Goal: Task Accomplishment & Management: Manage account settings

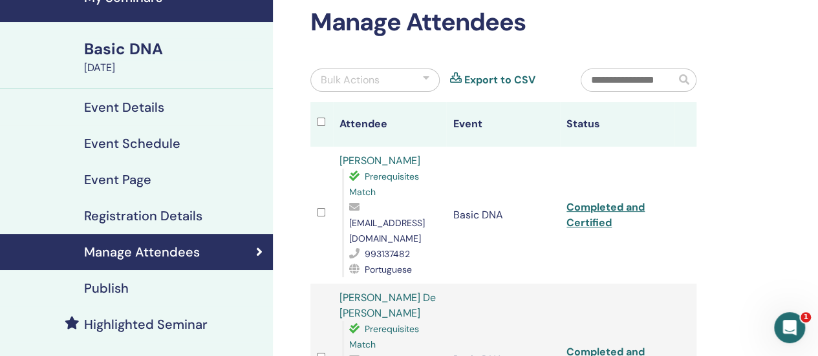
scroll to position [65, 0]
click at [586, 204] on link "Completed and Certified" at bounding box center [605, 214] width 78 height 29
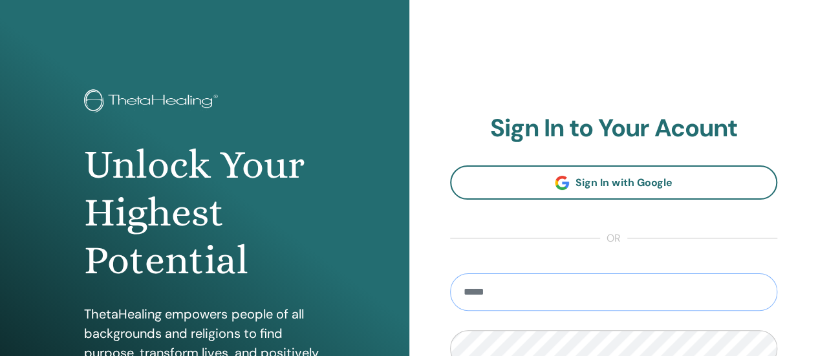
type input "**********"
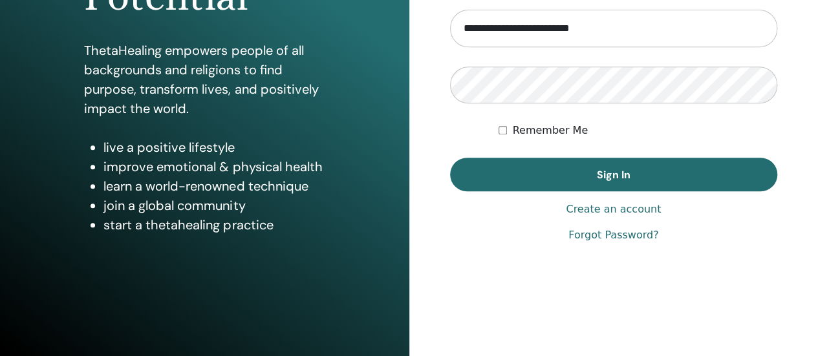
scroll to position [264, 0]
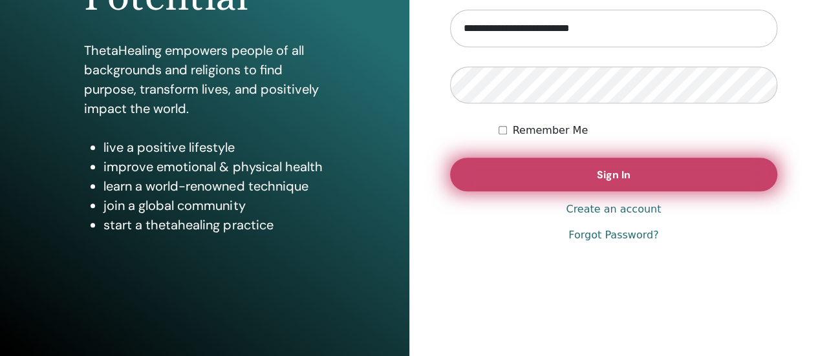
click at [513, 166] on button "Sign In" at bounding box center [614, 175] width 328 height 34
click at [547, 171] on button "Sign In" at bounding box center [614, 175] width 328 height 34
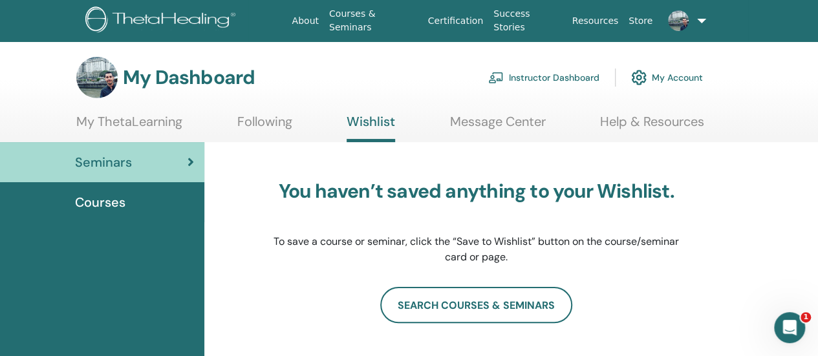
click at [557, 72] on link "Instructor Dashboard" at bounding box center [543, 77] width 111 height 28
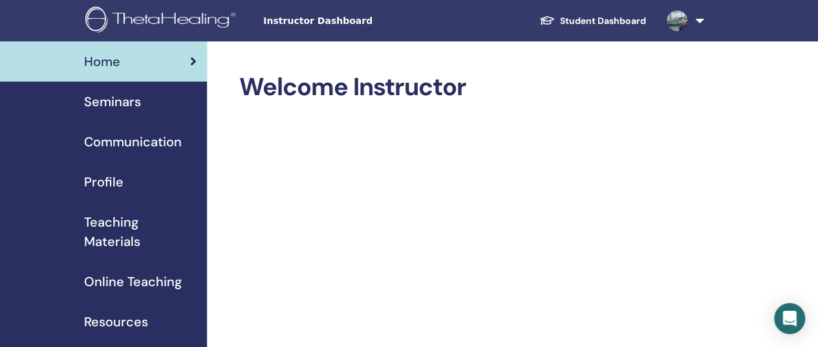
click at [126, 111] on span "Seminars" at bounding box center [112, 101] width 57 height 19
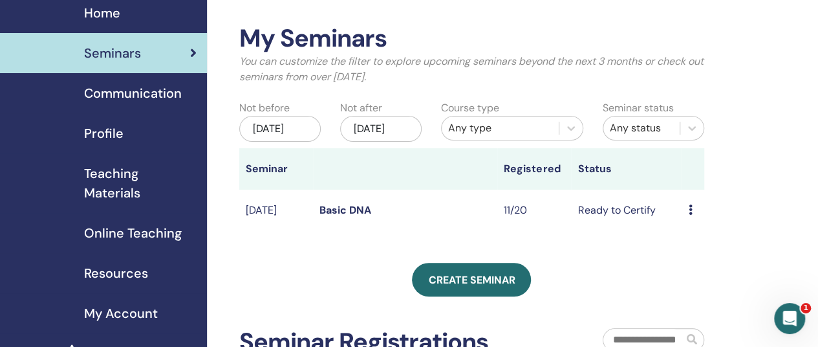
scroll to position [129, 0]
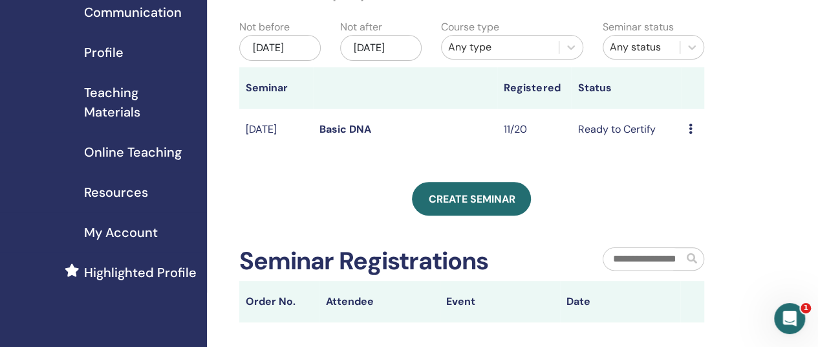
click at [350, 136] on link "Basic DNA" at bounding box center [345, 129] width 52 height 14
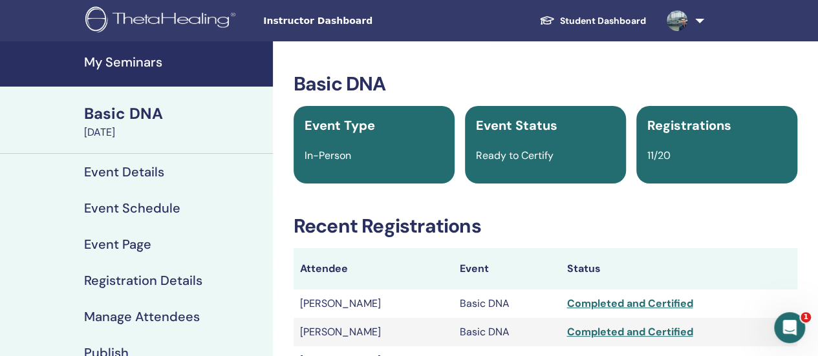
scroll to position [65, 0]
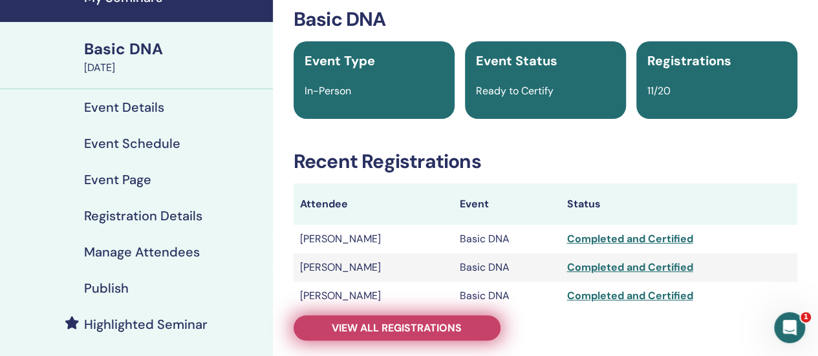
click at [433, 317] on link "View all registrations" at bounding box center [397, 328] width 207 height 25
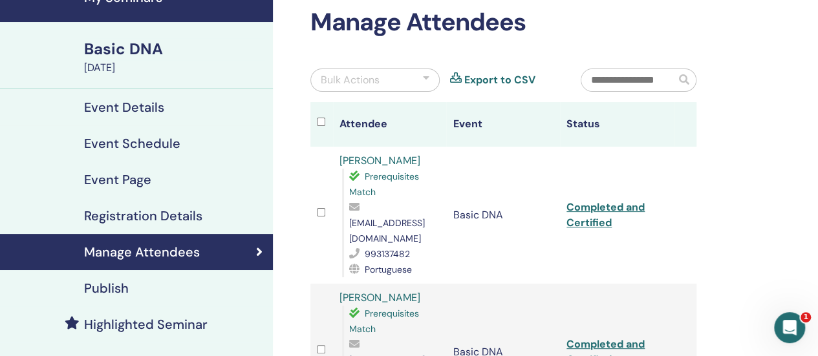
drag, startPoint x: 349, startPoint y: 222, endPoint x: 481, endPoint y: 222, distance: 131.9
click at [425, 222] on span "[EMAIL_ADDRESS][DOMAIN_NAME]" at bounding box center [387, 230] width 76 height 27
copy span "[EMAIL_ADDRESS][DOMAIN_NAME]"
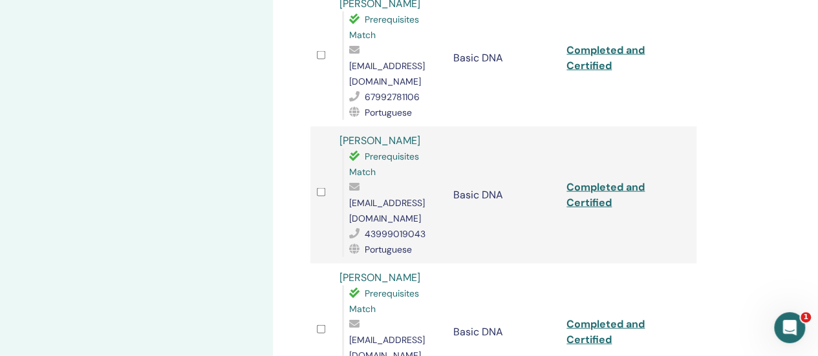
scroll to position [1358, 0]
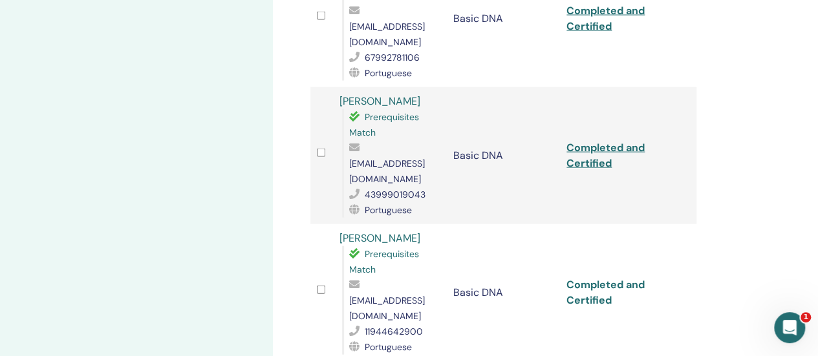
click at [591, 278] on link "Completed and Certified" at bounding box center [605, 292] width 78 height 29
copy span "[EMAIL_ADDRESS][DOMAIN_NAME]"
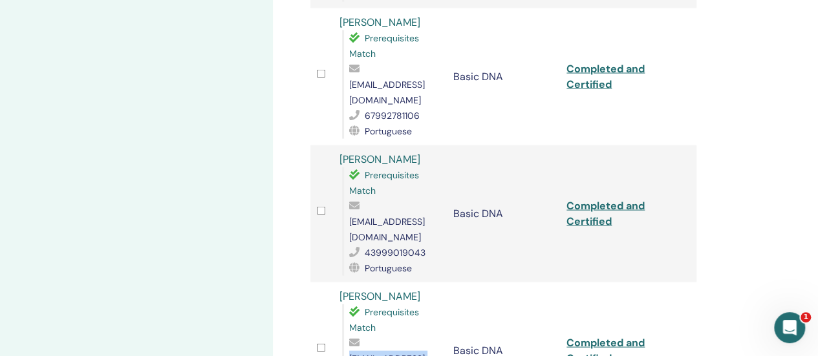
scroll to position [1229, 0]
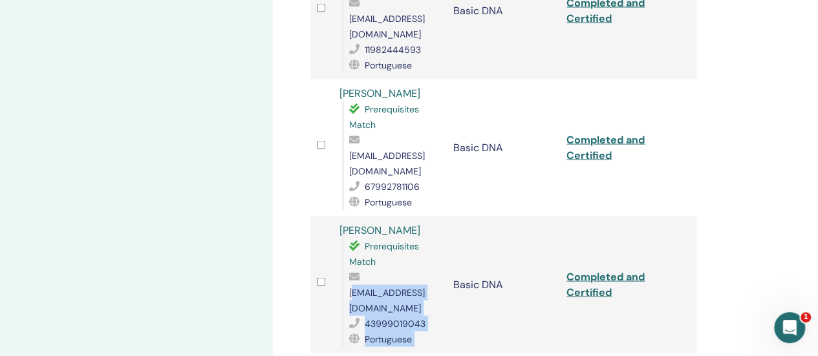
drag, startPoint x: 449, startPoint y: 202, endPoint x: 352, endPoint y: 201, distance: 97.0
click at [352, 217] on tr "[PERSON_NAME] Prerequisites Match [EMAIL_ADDRESS][DOMAIN_NAME] 43999019043 Port…" at bounding box center [503, 285] width 386 height 137
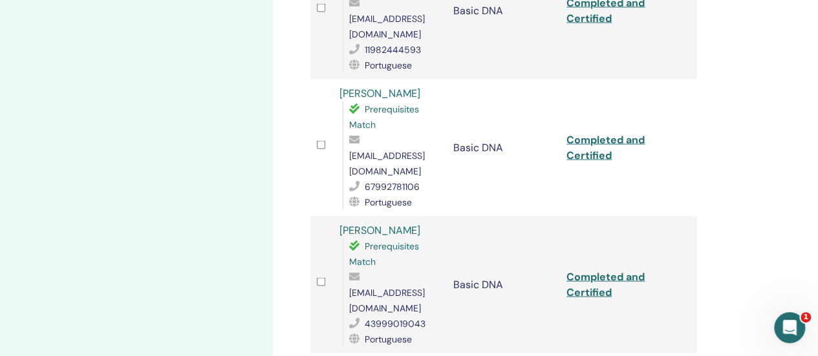
click at [350, 287] on span "priangelasf@gmail.com" at bounding box center [387, 300] width 76 height 27
drag, startPoint x: 347, startPoint y: 198, endPoint x: 442, endPoint y: 195, distance: 95.7
click at [440, 239] on div "Prerequisites Match priangelasf@gmail.com 43999019043 Portuguese" at bounding box center [391, 293] width 98 height 109
copy span "priangelasf@gmail.com"
click at [587, 217] on td "Completed and Certified" at bounding box center [617, 285] width 114 height 137
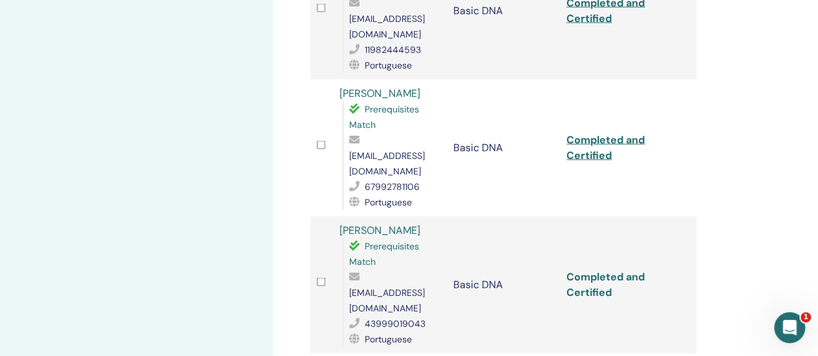
click at [602, 270] on link "Completed and Certified" at bounding box center [605, 284] width 78 height 29
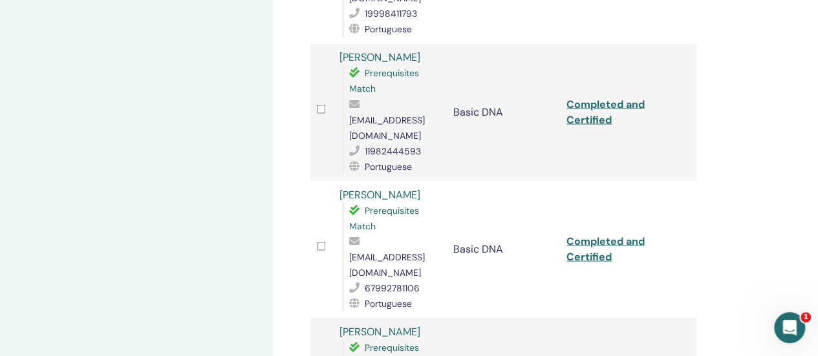
scroll to position [1099, 0]
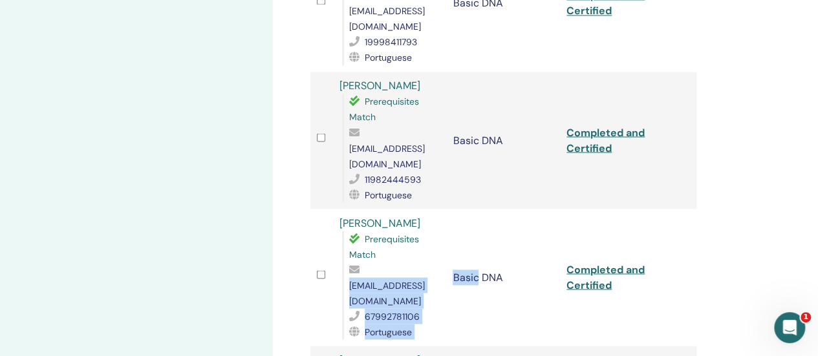
drag, startPoint x: 347, startPoint y: 188, endPoint x: 478, endPoint y: 192, distance: 132.0
click at [478, 209] on tr "Lucimara Dias Villa de oliveira Prerequisites Match lucimaravilla2025@gmail.com…" at bounding box center [503, 277] width 386 height 137
click at [478, 209] on td "Basic DNA" at bounding box center [503, 277] width 114 height 137
drag, startPoint x: 478, startPoint y: 192, endPoint x: 427, endPoint y: 192, distance: 51.7
click at [427, 209] on tr "Lucimara Dias Villa de oliveira Prerequisites Match lucimaravilla2025@gmail.com…" at bounding box center [503, 277] width 386 height 137
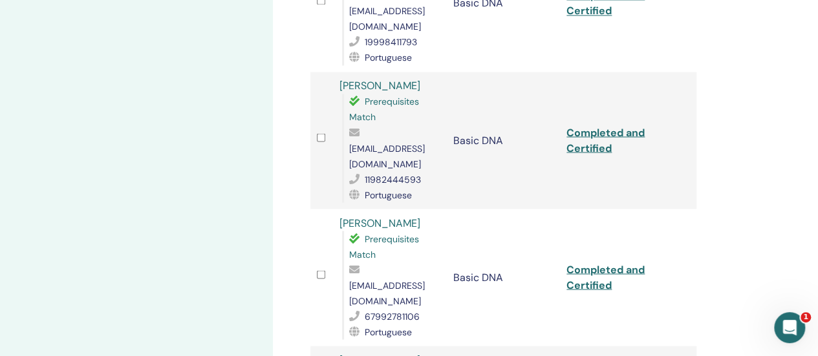
click at [392, 279] on span "lucimaravilla2025@gmail.com" at bounding box center [387, 292] width 76 height 27
drag, startPoint x: 347, startPoint y: 191, endPoint x: 470, endPoint y: 189, distance: 123.5
click at [440, 231] on div "Prerequisites Match lucimaravilla2025@gmail.com 67992781106 Portuguese" at bounding box center [391, 285] width 98 height 109
copy span "[EMAIL_ADDRESS][DOMAIN_NAME]"
click at [617, 263] on link "Completed and Certified" at bounding box center [605, 277] width 78 height 29
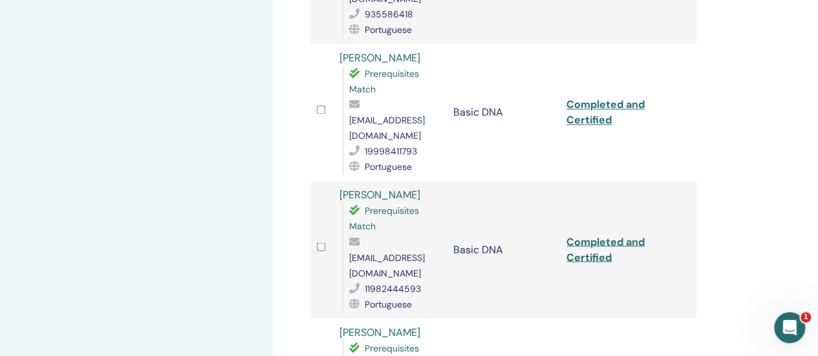
scroll to position [970, 0]
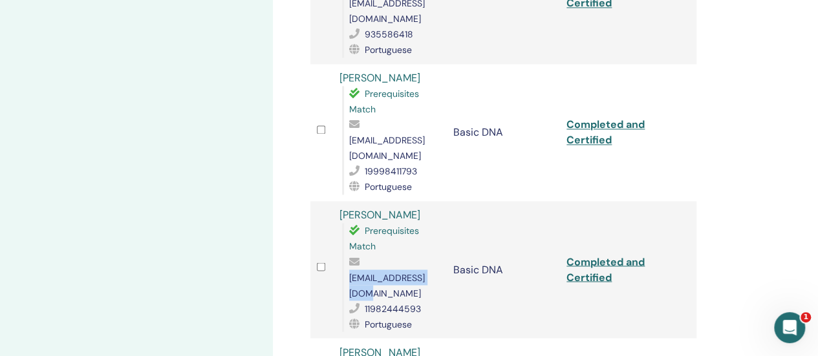
drag, startPoint x: 445, startPoint y: 183, endPoint x: 350, endPoint y: 183, distance: 94.4
click at [350, 201] on td "Marilu Maluf Prerequisites Match marilusm@icloud.com 11982444593 Portuguese" at bounding box center [390, 269] width 114 height 137
copy span "[EMAIL_ADDRESS][DOMAIN_NAME]"
click at [586, 255] on link "Completed and Certified" at bounding box center [605, 269] width 78 height 29
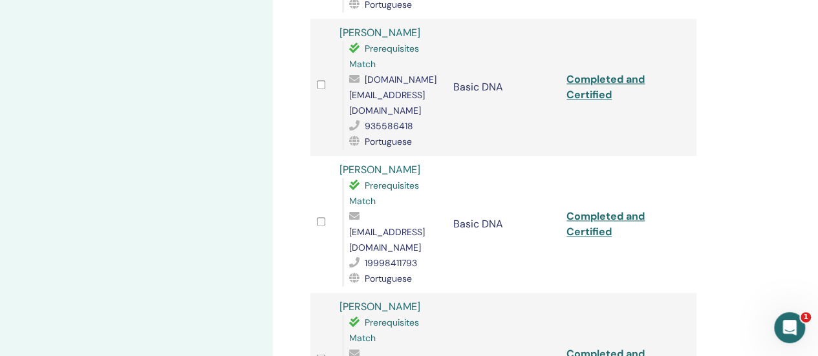
scroll to position [841, 0]
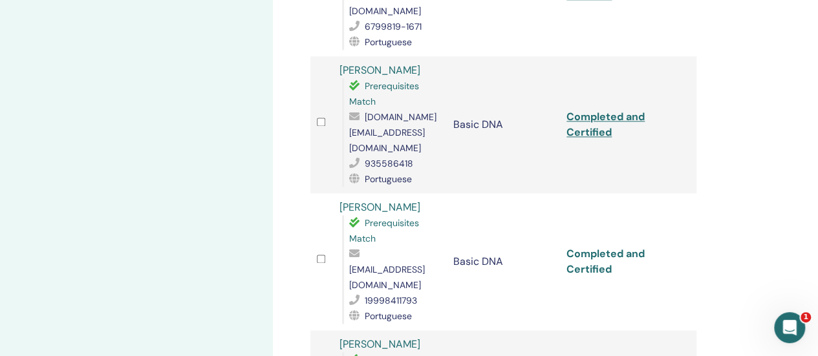
click at [592, 247] on link "Completed and Certified" at bounding box center [605, 261] width 78 height 29
click at [348, 215] on div "Prerequisites Match rosangelatalarico2@gmail.com 19998411793 Portuguese" at bounding box center [391, 269] width 98 height 109
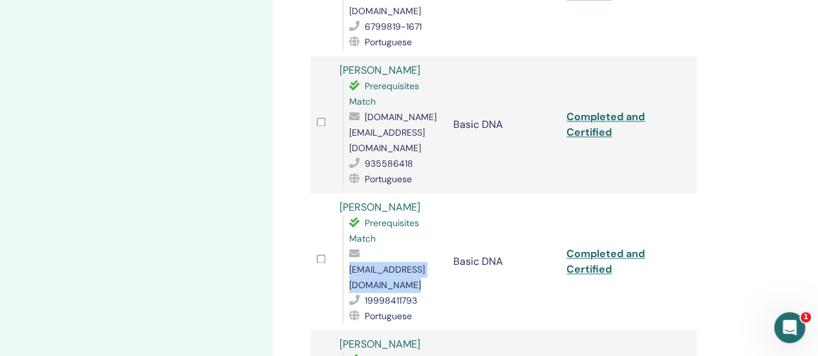
drag, startPoint x: 349, startPoint y: 191, endPoint x: 475, endPoint y: 193, distance: 125.5
click at [425, 264] on span "[EMAIL_ADDRESS][DOMAIN_NAME]" at bounding box center [387, 277] width 76 height 27
copy span "[EMAIL_ADDRESS][DOMAIN_NAME]"
click at [594, 247] on link "Completed and Certified" at bounding box center [605, 261] width 78 height 29
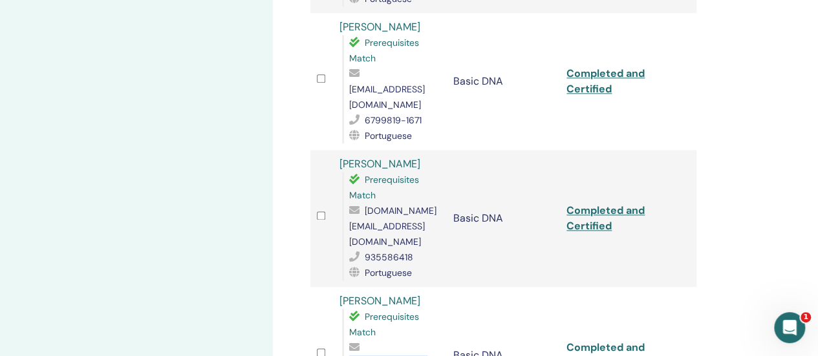
scroll to position [711, 0]
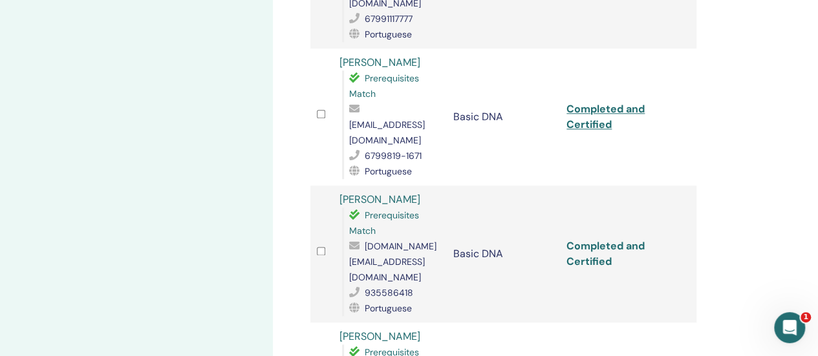
click at [599, 239] on link "Completed and Certified" at bounding box center [605, 253] width 78 height 29
drag, startPoint x: 460, startPoint y: 202, endPoint x: 350, endPoint y: 205, distance: 110.6
click at [350, 241] on span "[DOMAIN_NAME][EMAIL_ADDRESS][PERSON_NAME][DOMAIN_NAME]" at bounding box center [392, 262] width 87 height 43
copy span "[DOMAIN_NAME][EMAIL_ADDRESS][PERSON_NAME][DOMAIN_NAME]"
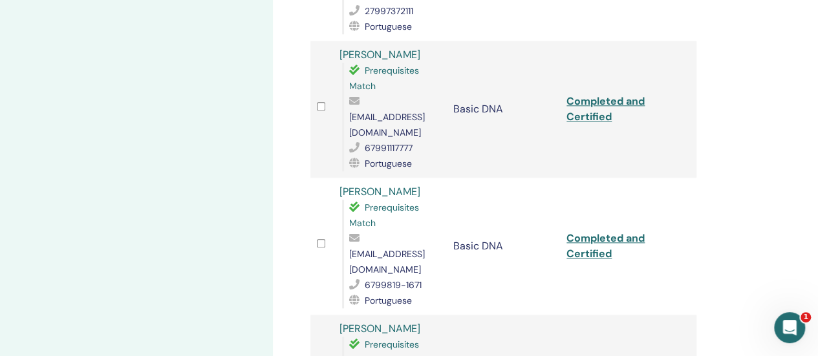
click at [587, 190] on td "Completed and Certified" at bounding box center [617, 246] width 114 height 137
click at [583, 231] on link "Completed and Certified" at bounding box center [605, 245] width 78 height 29
drag, startPoint x: 349, startPoint y: 206, endPoint x: 472, endPoint y: 211, distance: 123.6
click at [425, 248] on span "[EMAIL_ADDRESS][DOMAIN_NAME]" at bounding box center [387, 261] width 76 height 27
copy span "[EMAIL_ADDRESS][DOMAIN_NAME]"
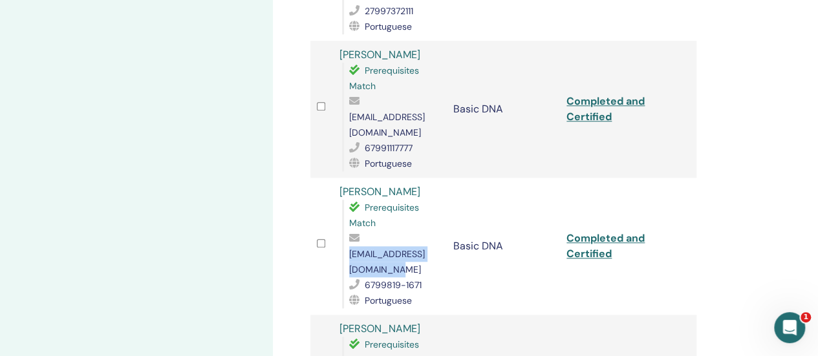
scroll to position [517, 0]
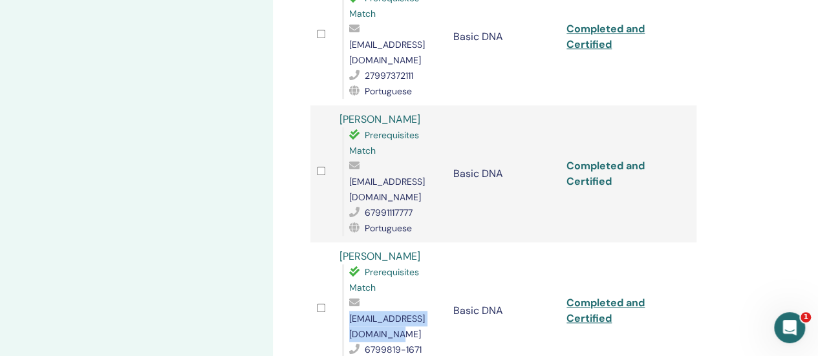
click at [581, 159] on link "Completed and Certified" at bounding box center [605, 173] width 78 height 29
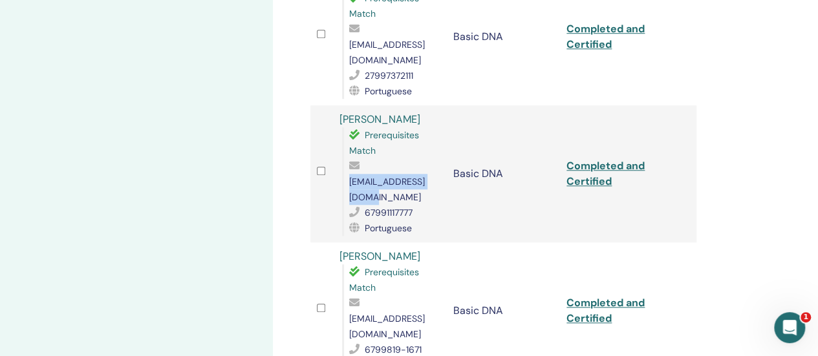
drag, startPoint x: 349, startPoint y: 149, endPoint x: 444, endPoint y: 148, distance: 95.7
click at [425, 176] on span "[EMAIL_ADDRESS][DOMAIN_NAME]" at bounding box center [387, 189] width 76 height 27
copy span "[EMAIL_ADDRESS][DOMAIN_NAME]"
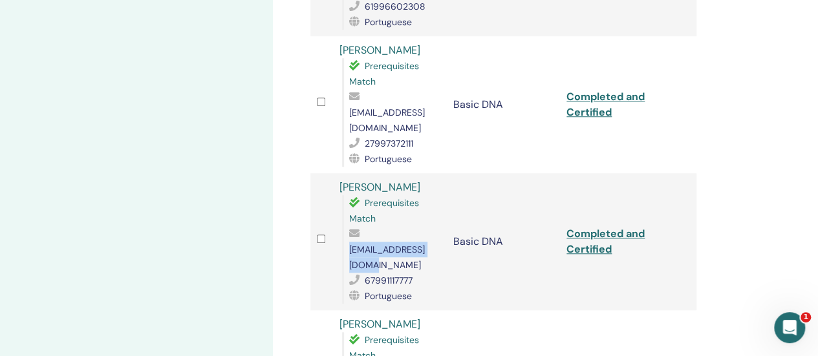
scroll to position [388, 0]
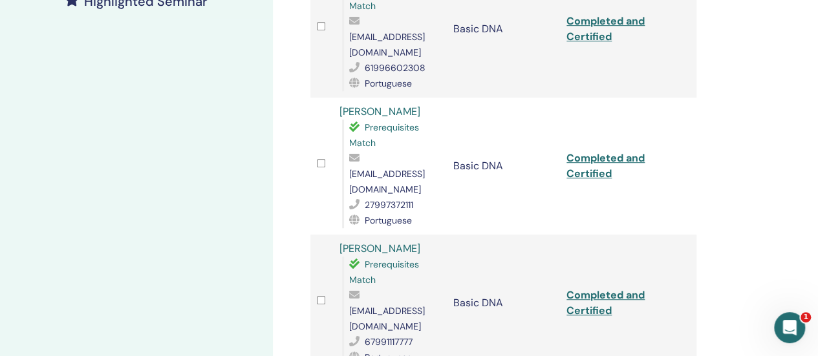
click at [595, 126] on td "Completed and Certified" at bounding box center [617, 166] width 114 height 137
click at [585, 151] on link "Completed and Certified" at bounding box center [605, 165] width 78 height 29
drag, startPoint x: 350, startPoint y: 140, endPoint x: 453, endPoint y: 144, distance: 102.2
click at [425, 168] on span "[EMAIL_ADDRESS][DOMAIN_NAME]" at bounding box center [387, 181] width 76 height 27
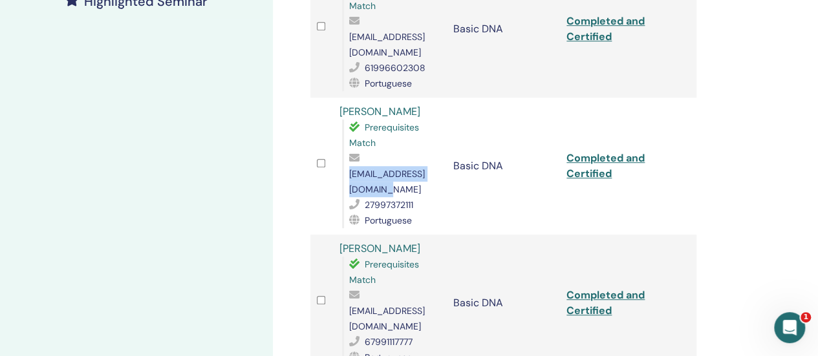
copy span "[EMAIL_ADDRESS][DOMAIN_NAME]"
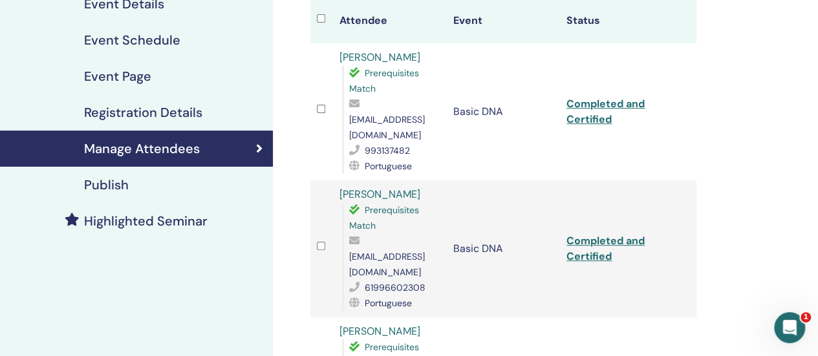
scroll to position [129, 0]
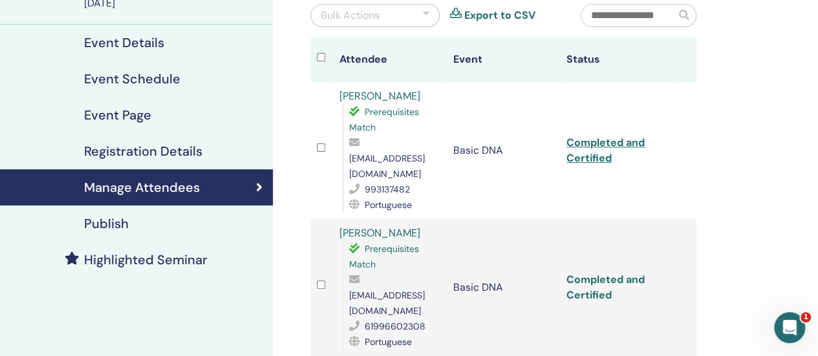
click at [583, 273] on link "Completed and Certified" at bounding box center [605, 287] width 78 height 29
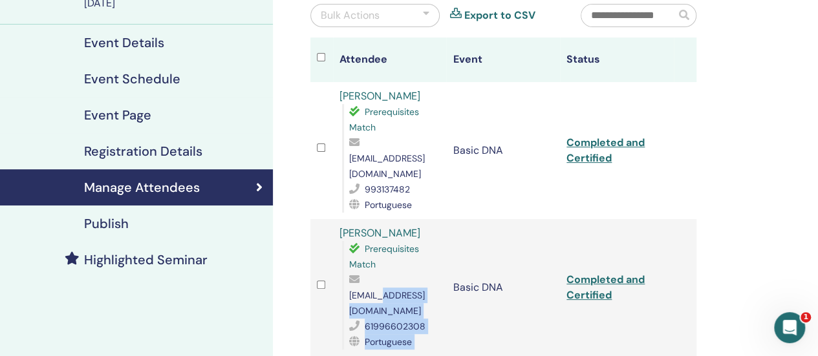
drag, startPoint x: 450, startPoint y: 279, endPoint x: 380, endPoint y: 283, distance: 69.9
click at [380, 283] on tr "Beatriz De Jesus Prerequisites Match kuroda958@gmail.com 61996602308 Portuguese…" at bounding box center [503, 287] width 386 height 137
drag, startPoint x: 350, startPoint y: 275, endPoint x: 444, endPoint y: 284, distance: 94.2
click at [425, 290] on span "[EMAIL_ADDRESS][DOMAIN_NAME]" at bounding box center [387, 303] width 76 height 27
